Goal: Transaction & Acquisition: Purchase product/service

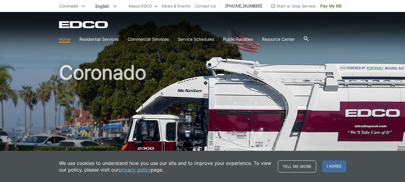
click at [320, 166] on div "Tell me more I agree" at bounding box center [312, 166] width 68 height 12
click at [335, 164] on span "I agree" at bounding box center [334, 166] width 24 height 12
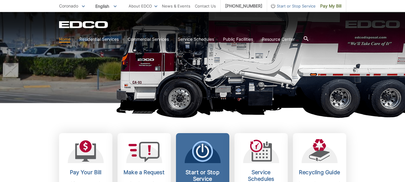
scroll to position [150, 0]
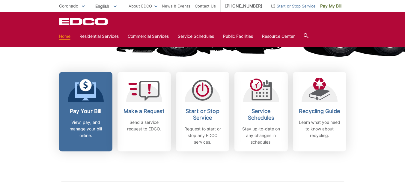
click at [89, 92] on icon at bounding box center [85, 90] width 21 height 22
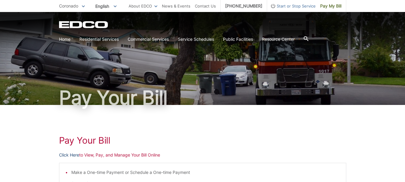
click at [64, 157] on link "Click Here" at bounding box center [69, 155] width 20 height 7
